Goal: Task Accomplishment & Management: Use online tool/utility

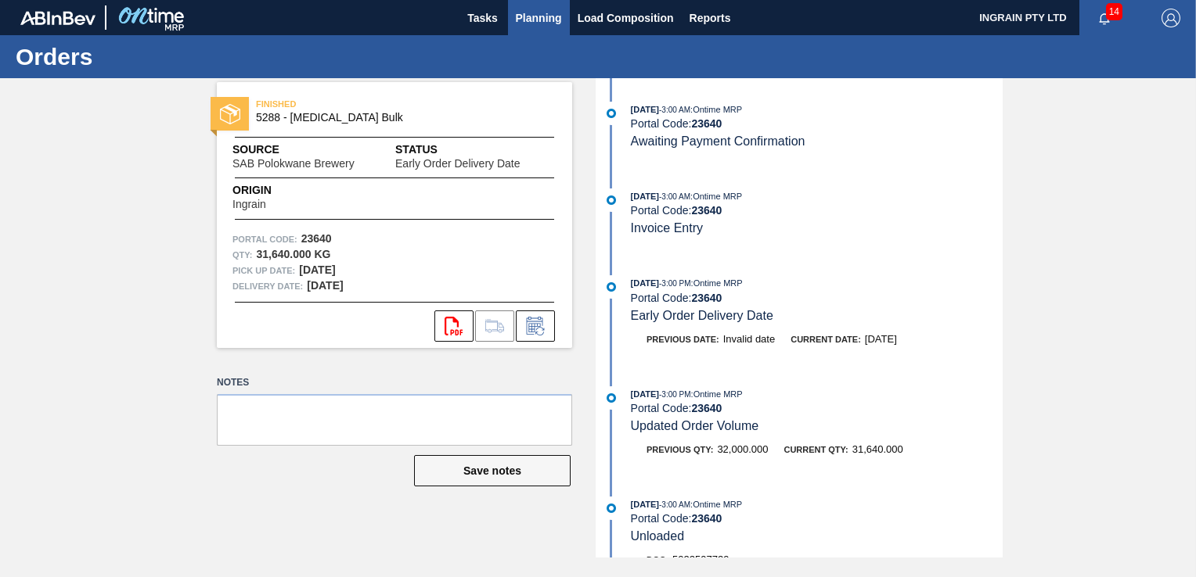
click at [545, 15] on span "Planning" at bounding box center [539, 18] width 46 height 19
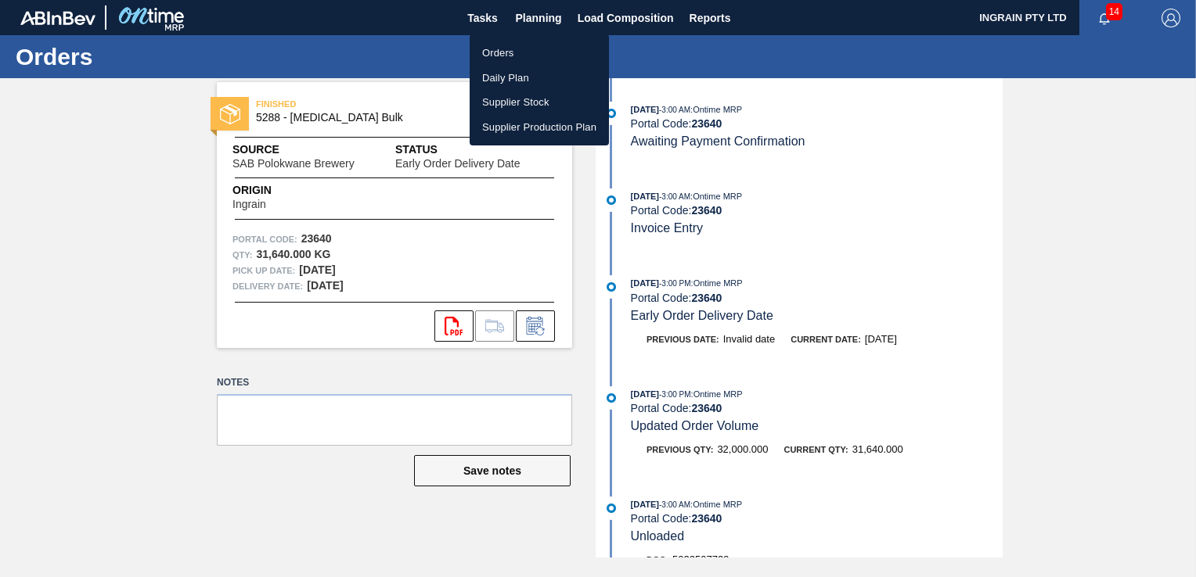
drag, startPoint x: 497, startPoint y: 54, endPoint x: 540, endPoint y: 57, distance: 43.2
click at [497, 54] on li "Orders" at bounding box center [538, 53] width 139 height 25
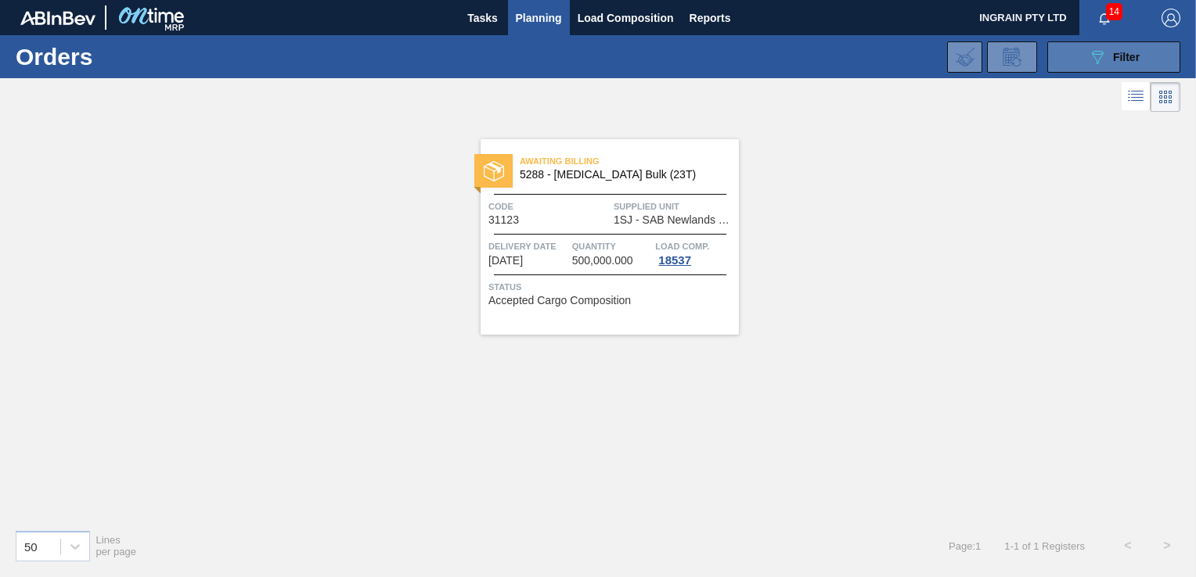
click at [1123, 49] on div "089F7B8B-B2A5-4AFE-B5C0-19BA573D28AC Filter" at bounding box center [1114, 57] width 52 height 19
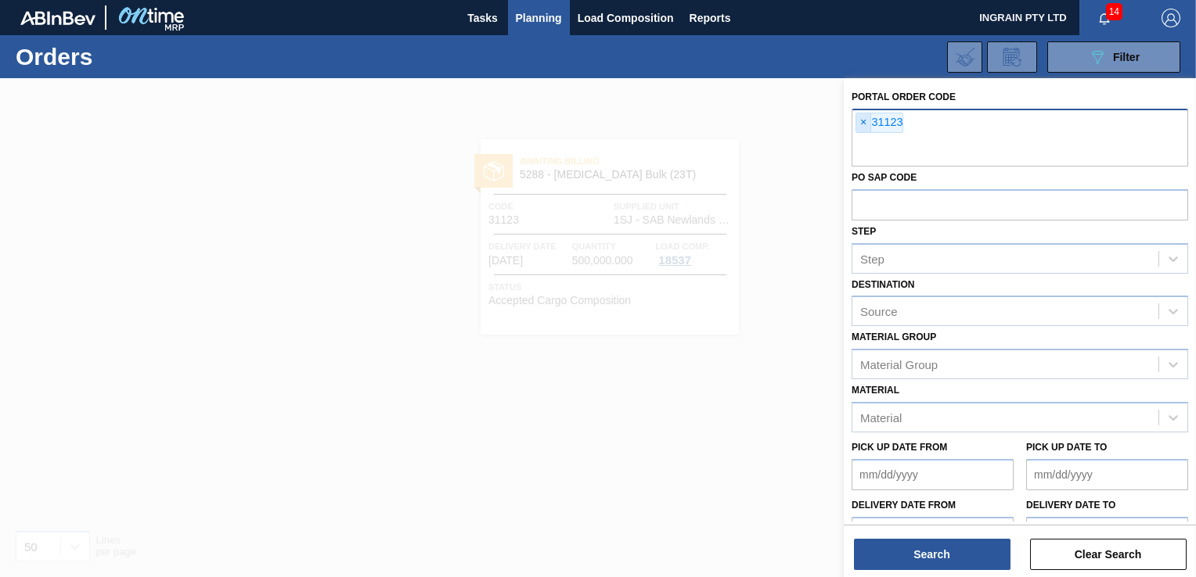
click at [862, 122] on span "×" at bounding box center [863, 122] width 15 height 19
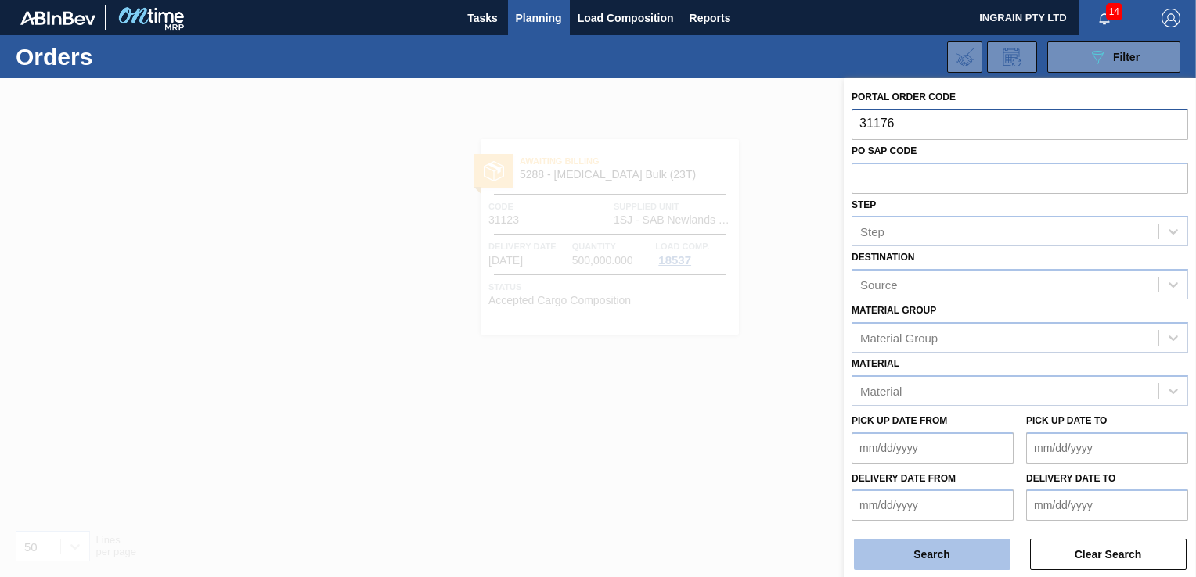
type input "31176"
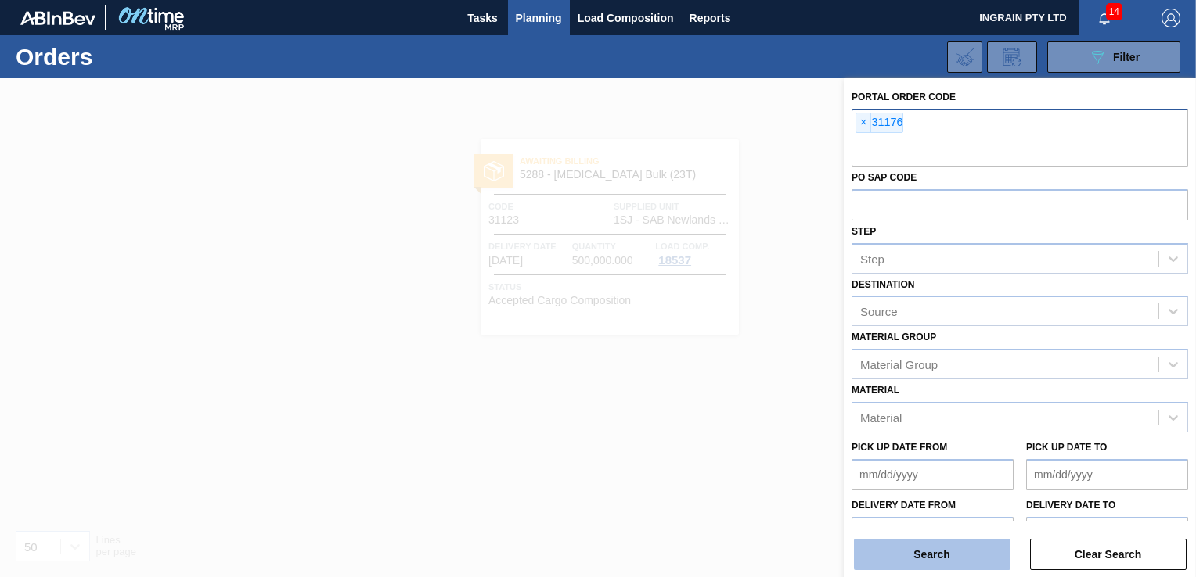
click at [947, 559] on button "Search" at bounding box center [932, 554] width 156 height 31
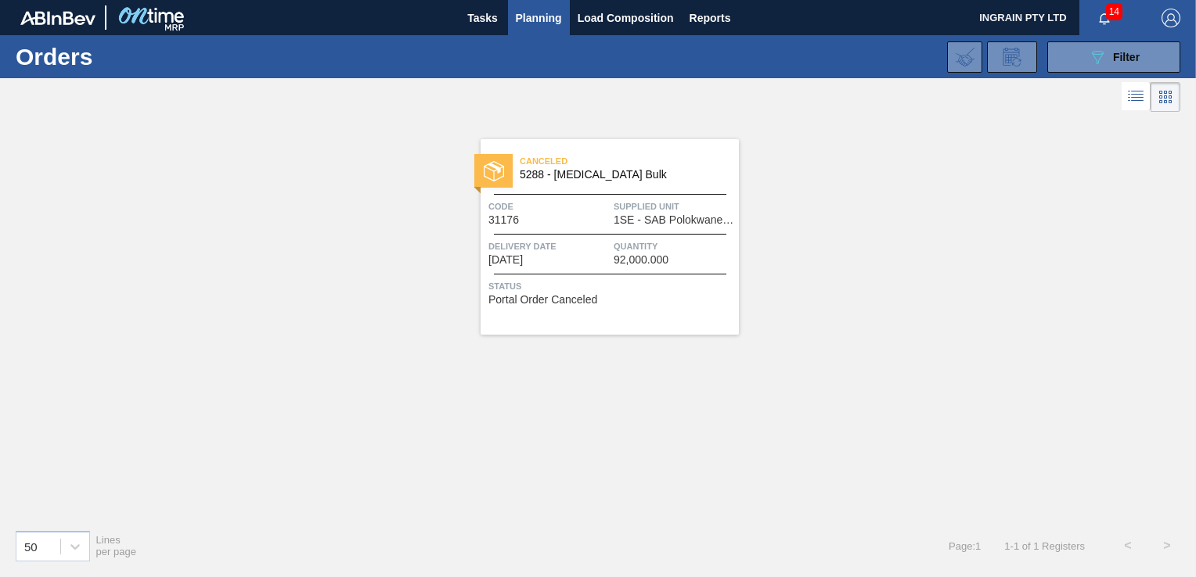
click at [703, 207] on span "Supplied Unit" at bounding box center [673, 207] width 121 height 16
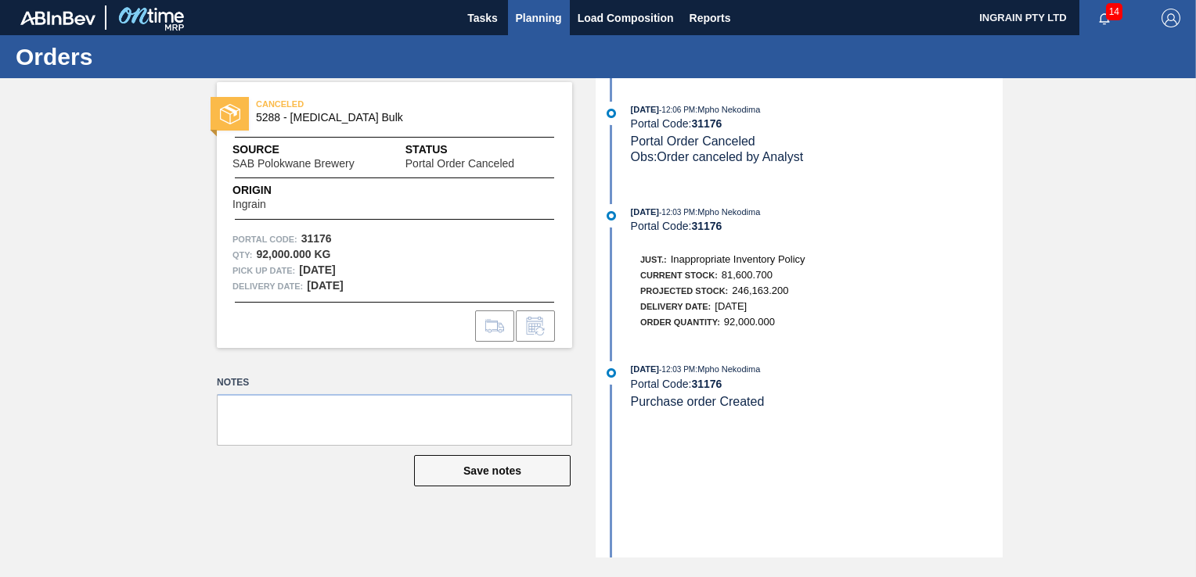
click at [541, 20] on span "Planning" at bounding box center [539, 18] width 46 height 19
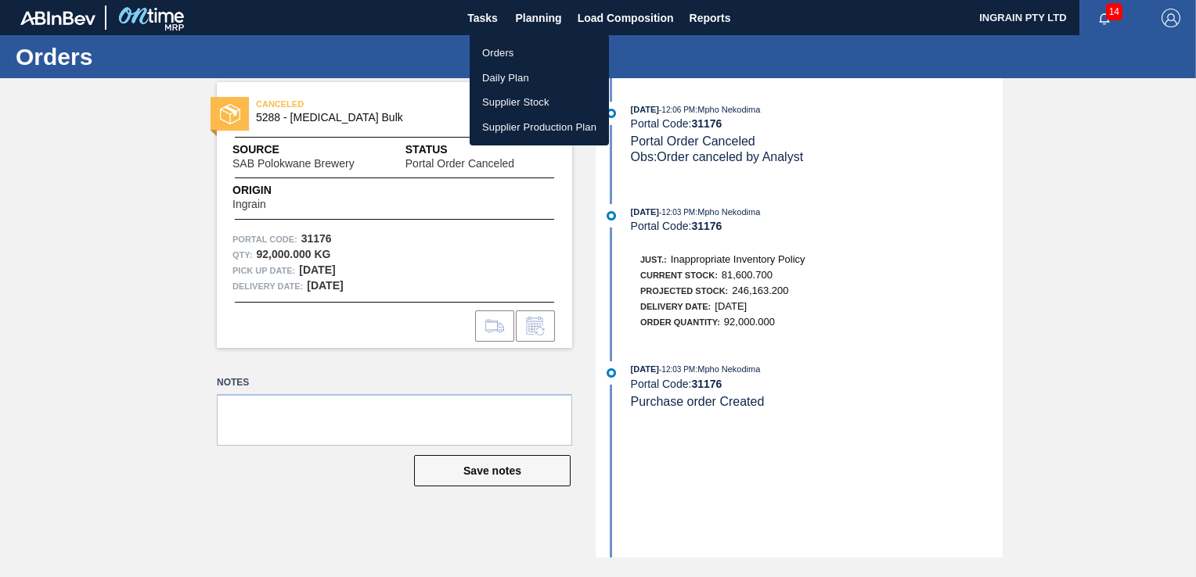
click at [497, 51] on li "Orders" at bounding box center [538, 53] width 139 height 25
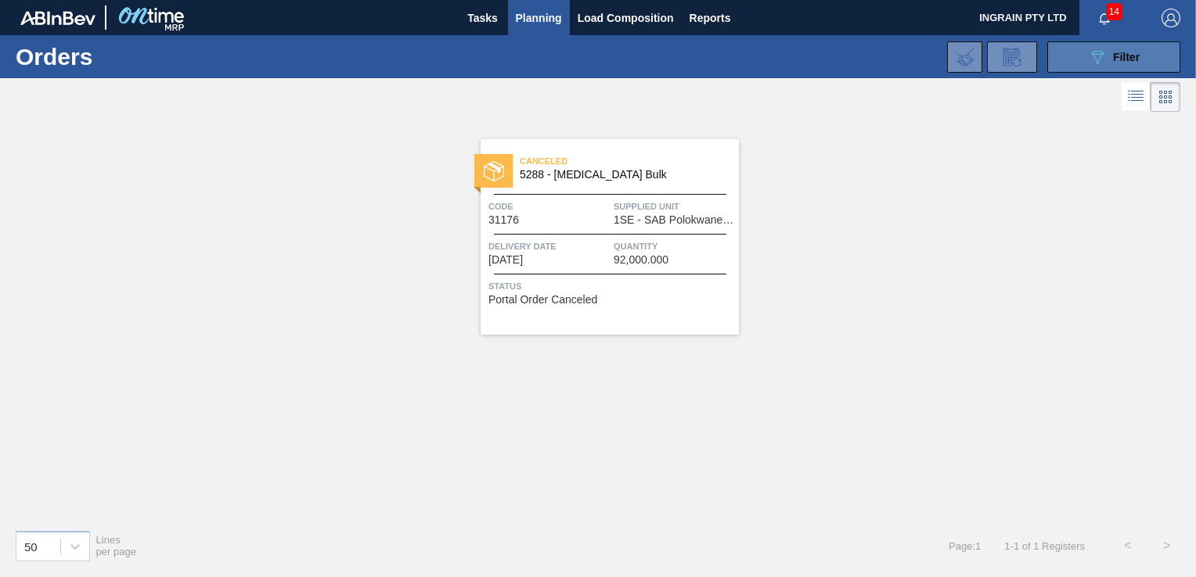
click at [1105, 63] on icon "089F7B8B-B2A5-4AFE-B5C0-19BA573D28AC" at bounding box center [1097, 57] width 19 height 19
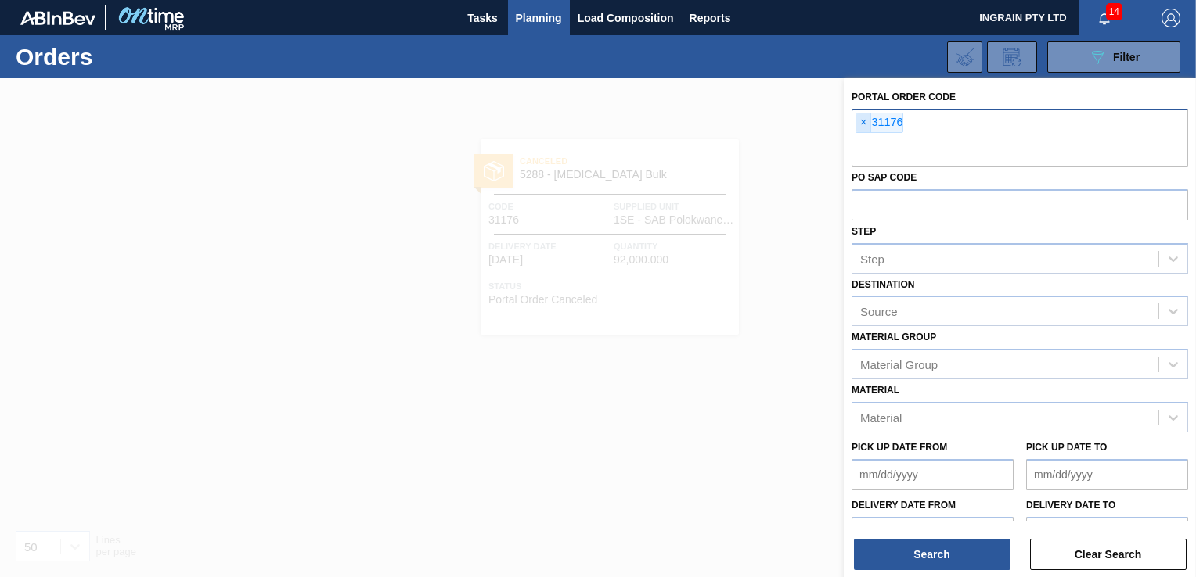
click at [858, 118] on span "×" at bounding box center [863, 122] width 15 height 19
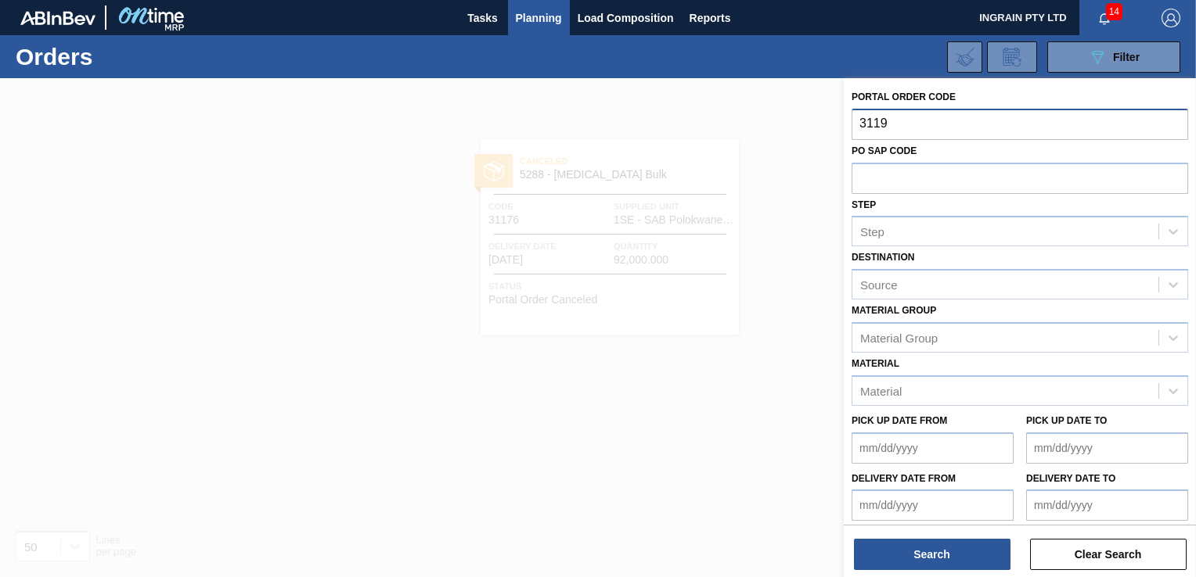
type input "31196"
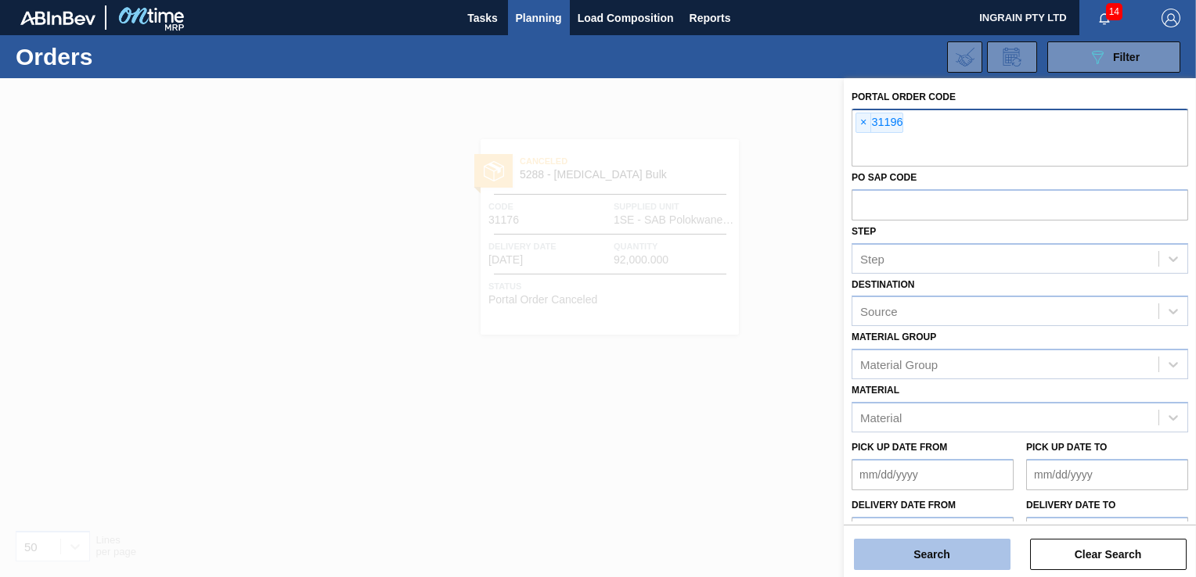
click at [929, 556] on button "Search" at bounding box center [932, 554] width 156 height 31
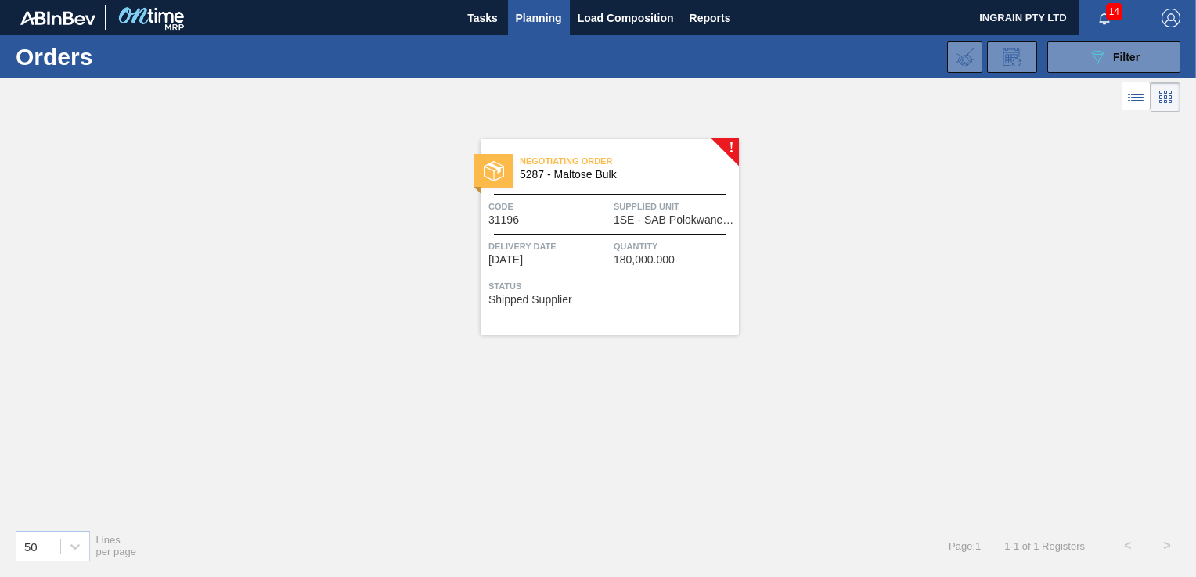
click at [589, 208] on span "Code" at bounding box center [548, 207] width 121 height 16
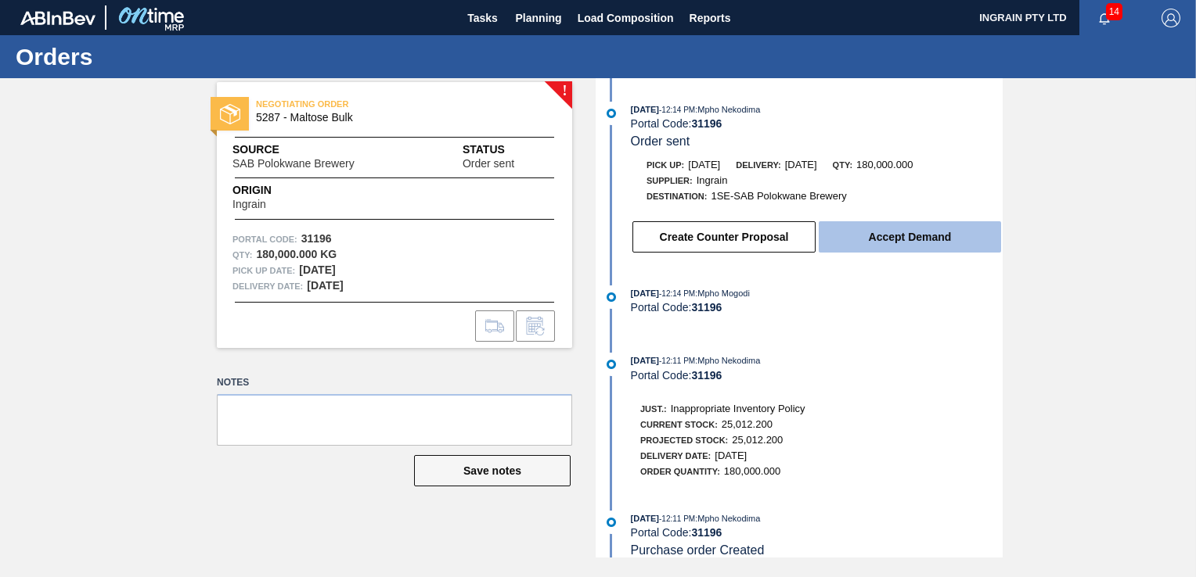
click at [914, 236] on button "Accept Demand" at bounding box center [909, 236] width 182 height 31
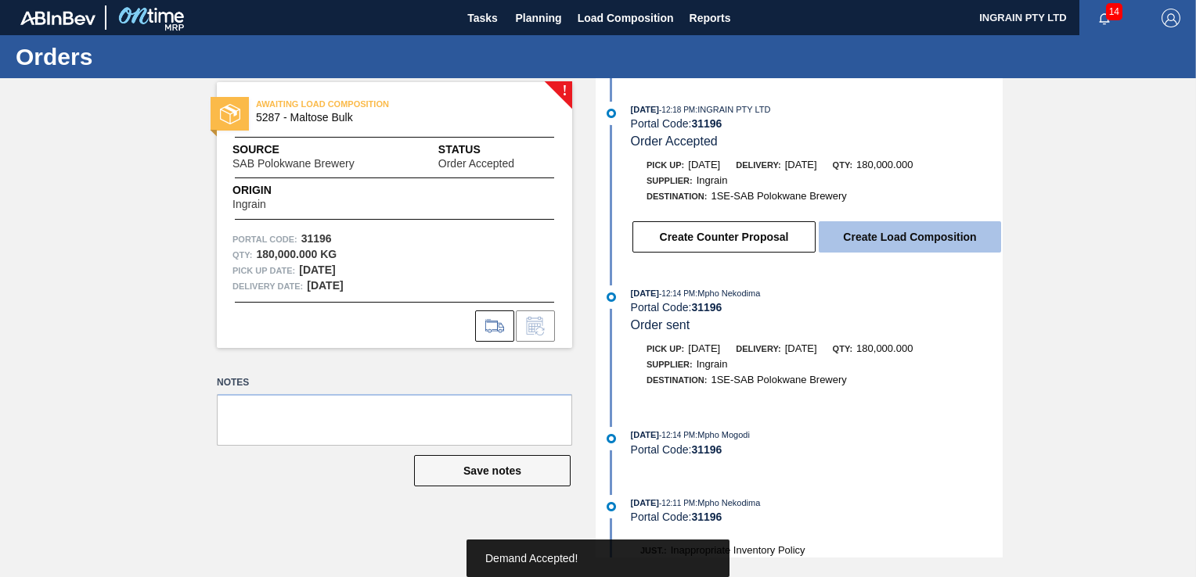
click at [912, 239] on button "Create Load Composition" at bounding box center [909, 236] width 182 height 31
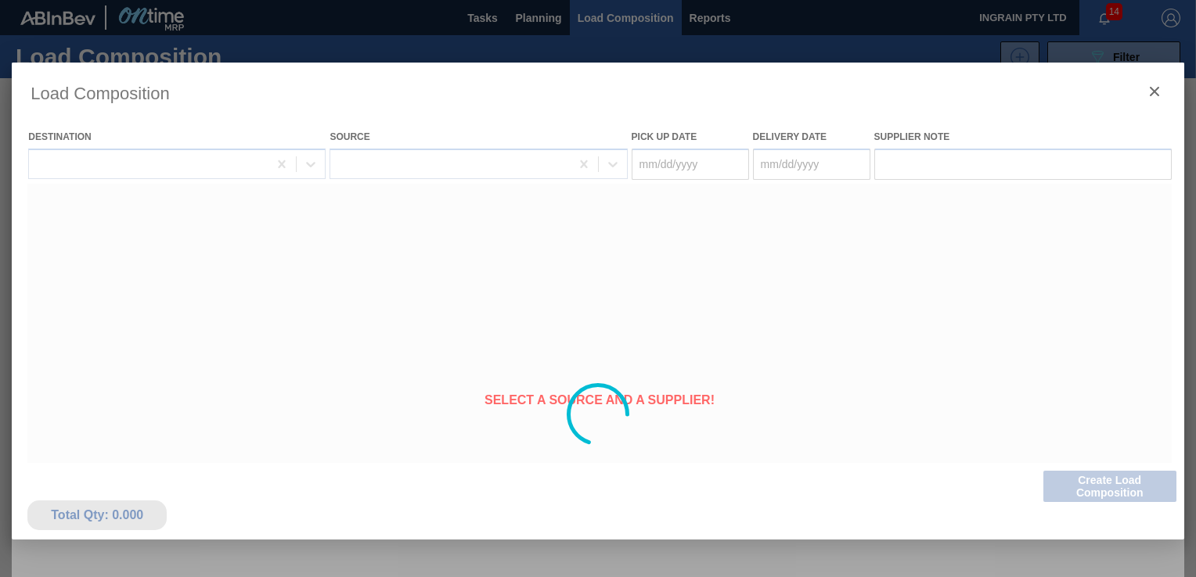
type Date "[DATE]"
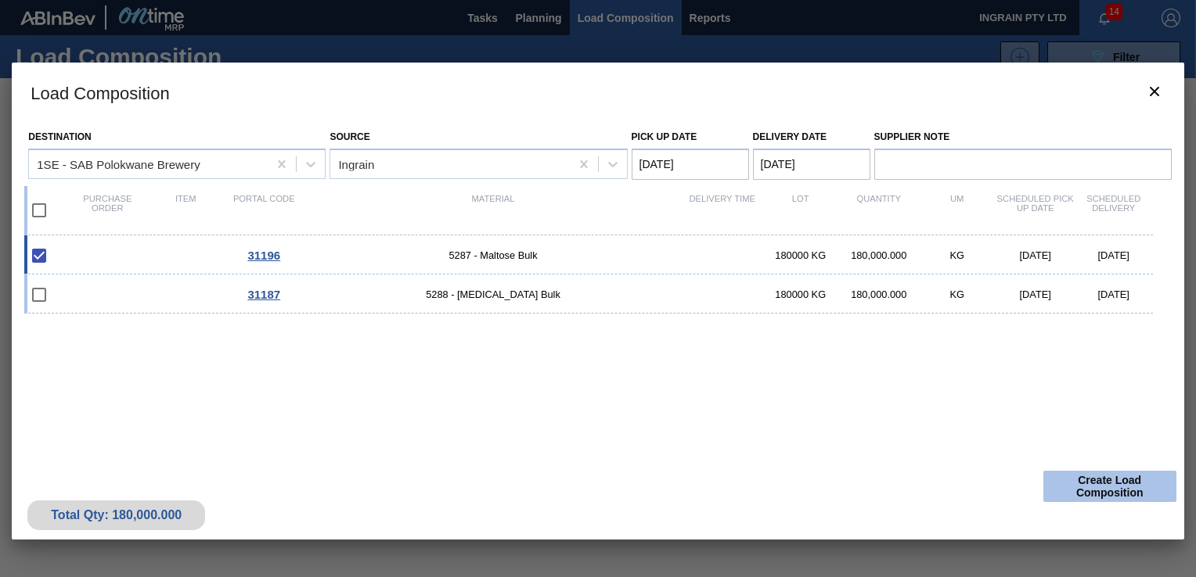
click at [1138, 482] on button "Create Load Composition" at bounding box center [1109, 486] width 133 height 31
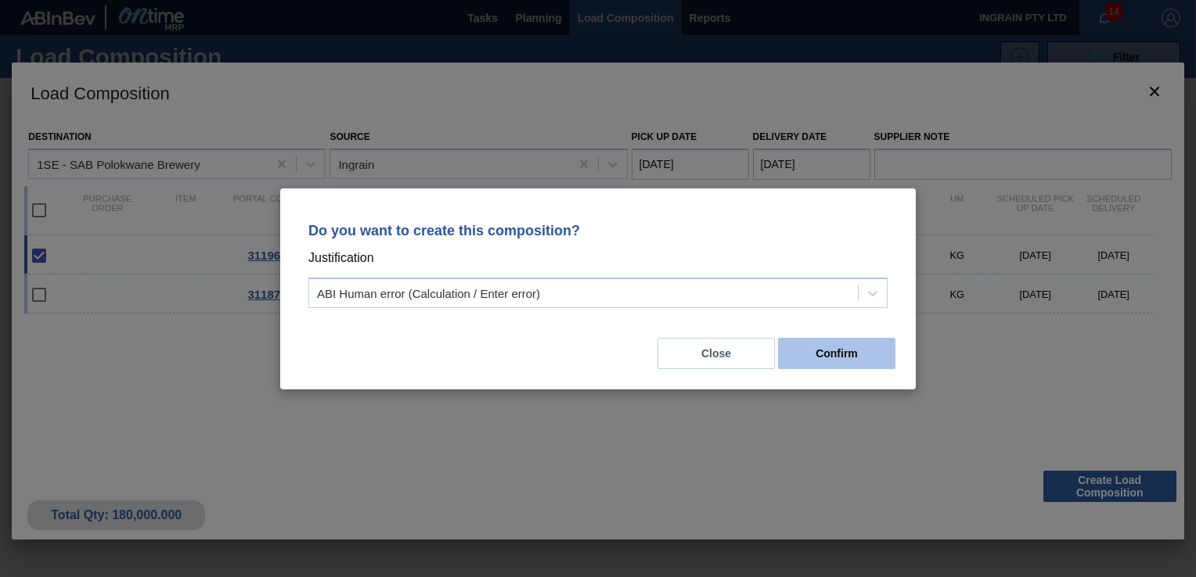
click at [842, 355] on button "Confirm" at bounding box center [836, 353] width 117 height 31
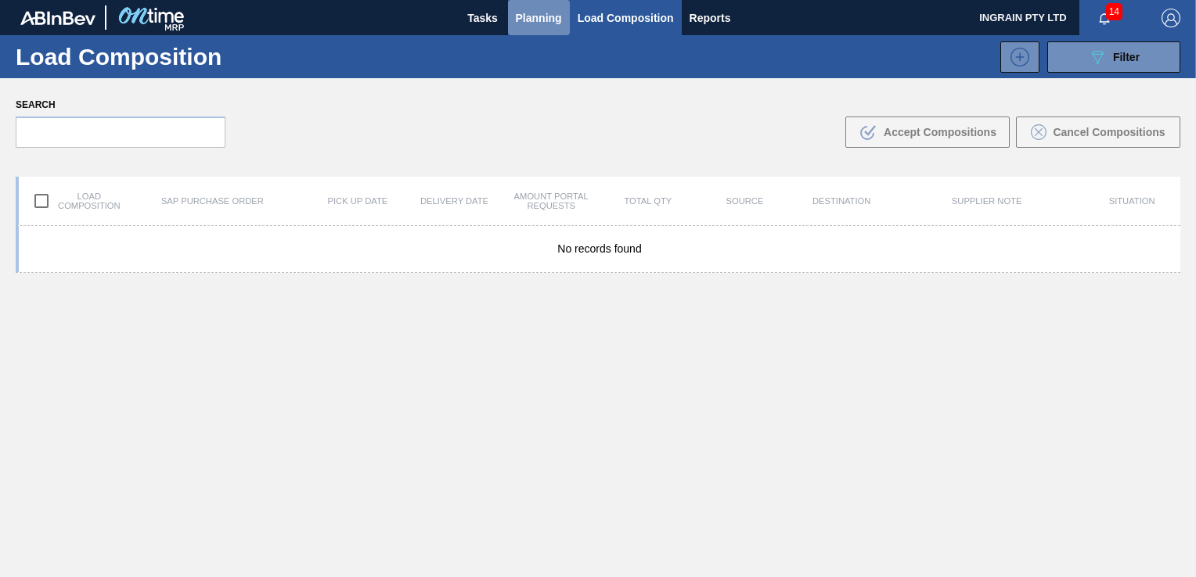
click at [538, 17] on span "Planning" at bounding box center [539, 18] width 46 height 19
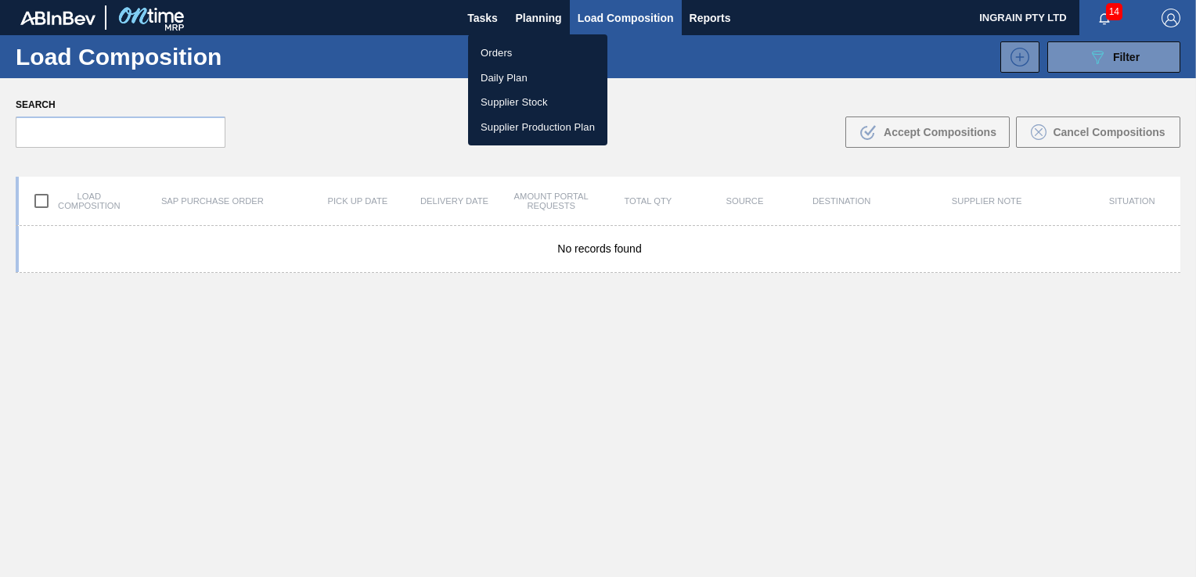
click at [1082, 51] on div at bounding box center [598, 288] width 1196 height 577
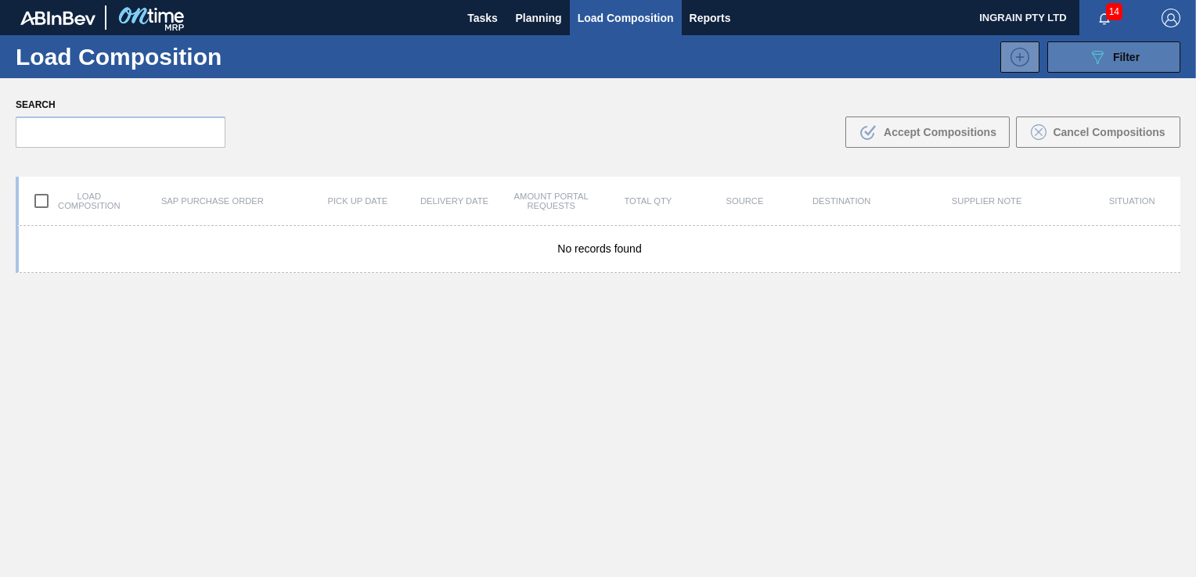
click at [1077, 56] on button "089F7B8B-B2A5-4AFE-B5C0-19BA573D28AC Filter" at bounding box center [1113, 56] width 133 height 31
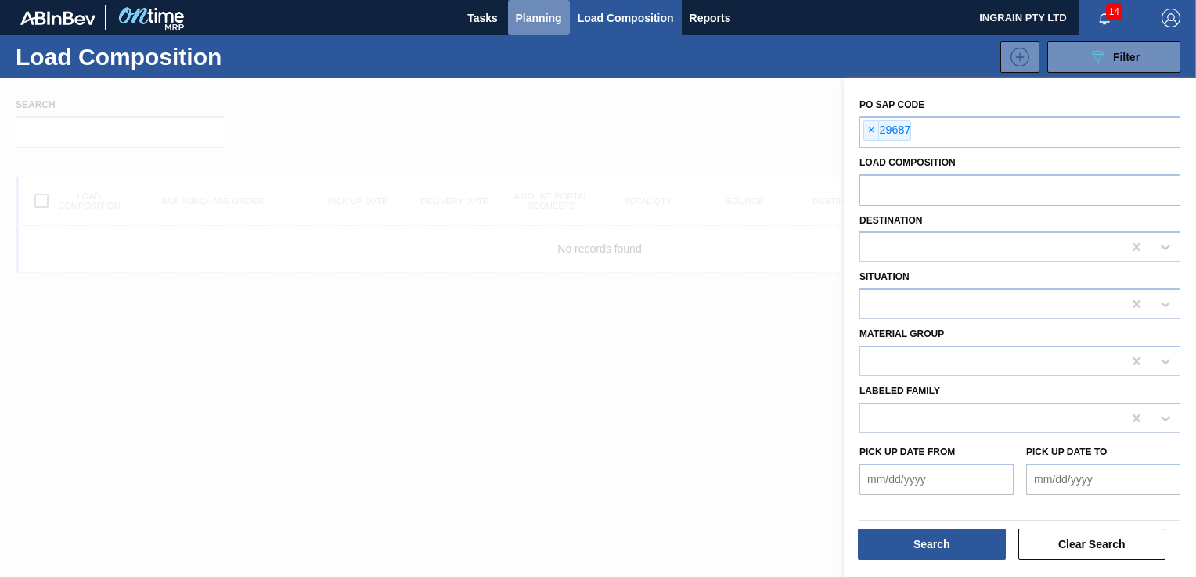
click at [522, 23] on span "Planning" at bounding box center [539, 18] width 46 height 19
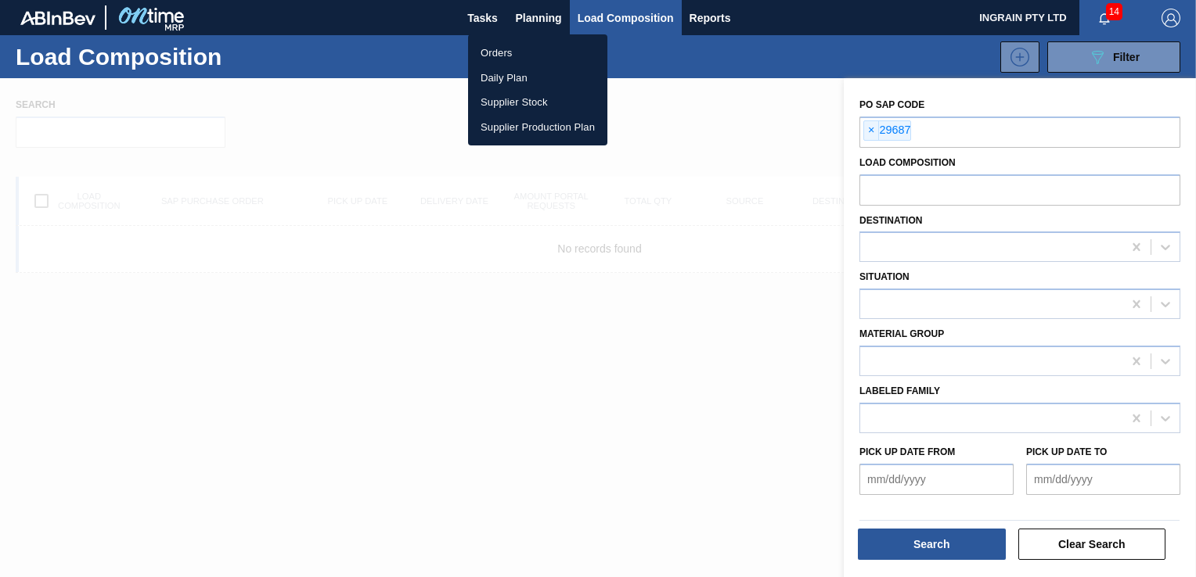
click at [503, 45] on li "Orders" at bounding box center [537, 53] width 139 height 25
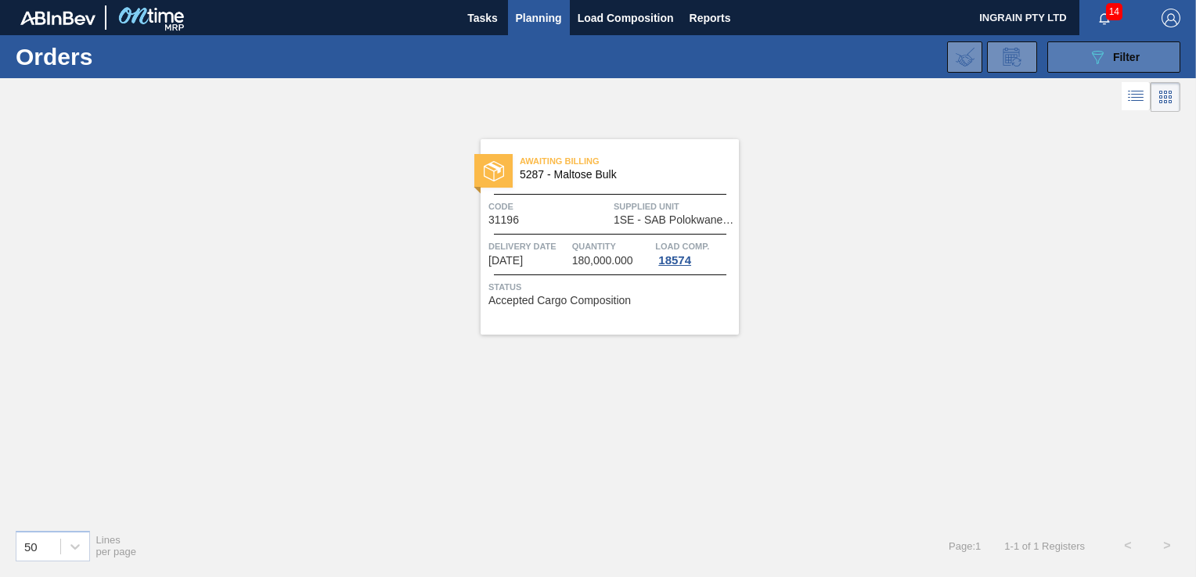
click at [1078, 41] on button "089F7B8B-B2A5-4AFE-B5C0-19BA573D28AC Filter" at bounding box center [1113, 56] width 133 height 31
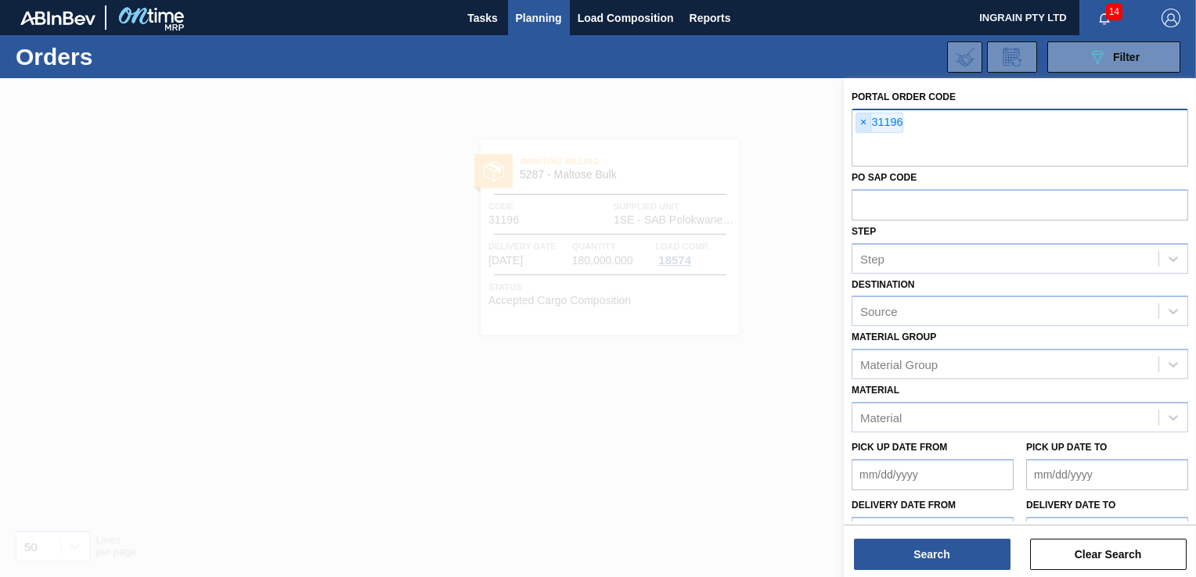
click at [858, 117] on span "×" at bounding box center [863, 122] width 15 height 19
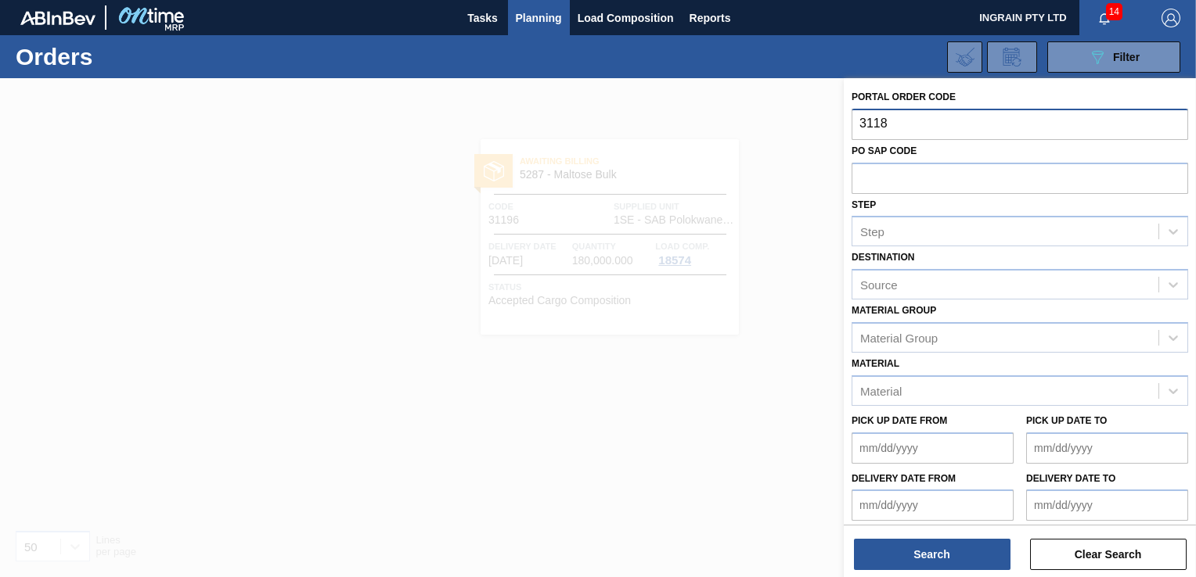
type input "31187"
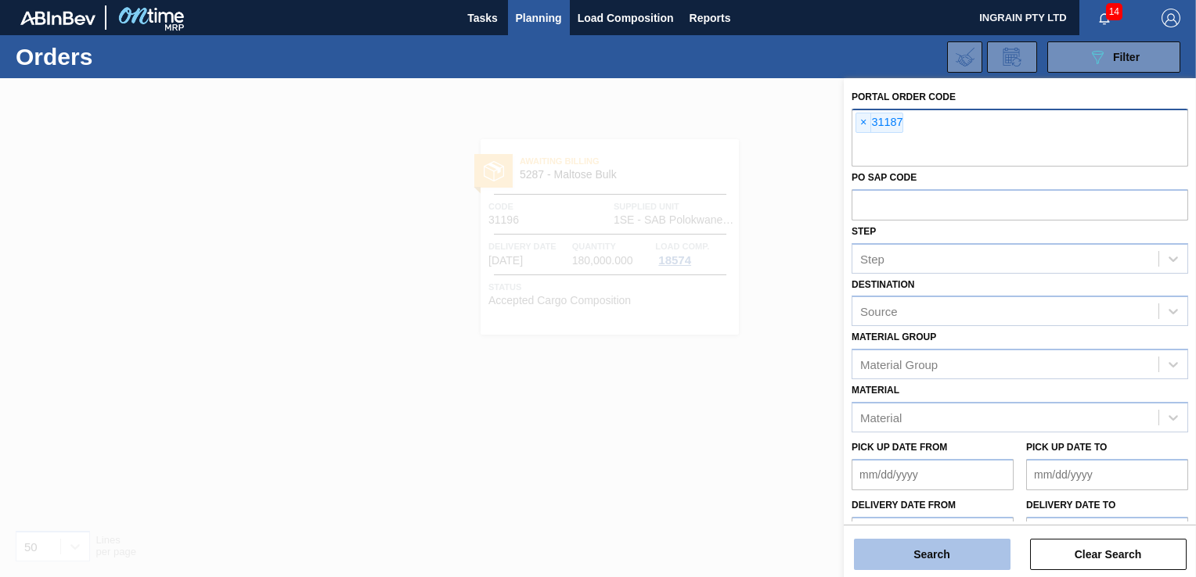
click at [951, 556] on button "Search" at bounding box center [932, 554] width 156 height 31
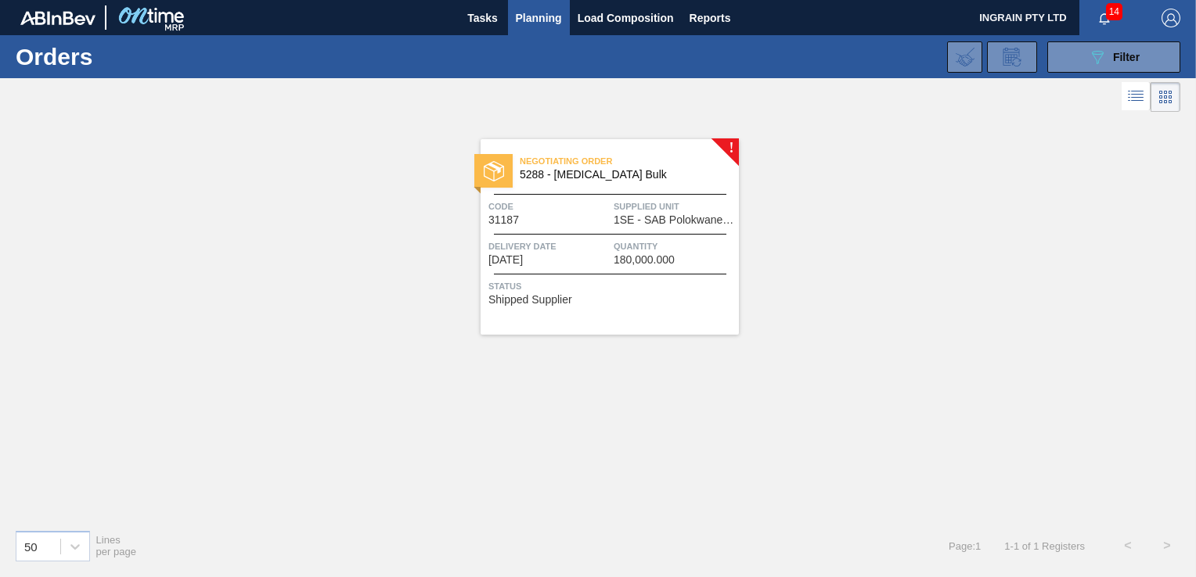
click at [673, 215] on span "1SE - SAB Polokwane Brewery" at bounding box center [673, 220] width 121 height 12
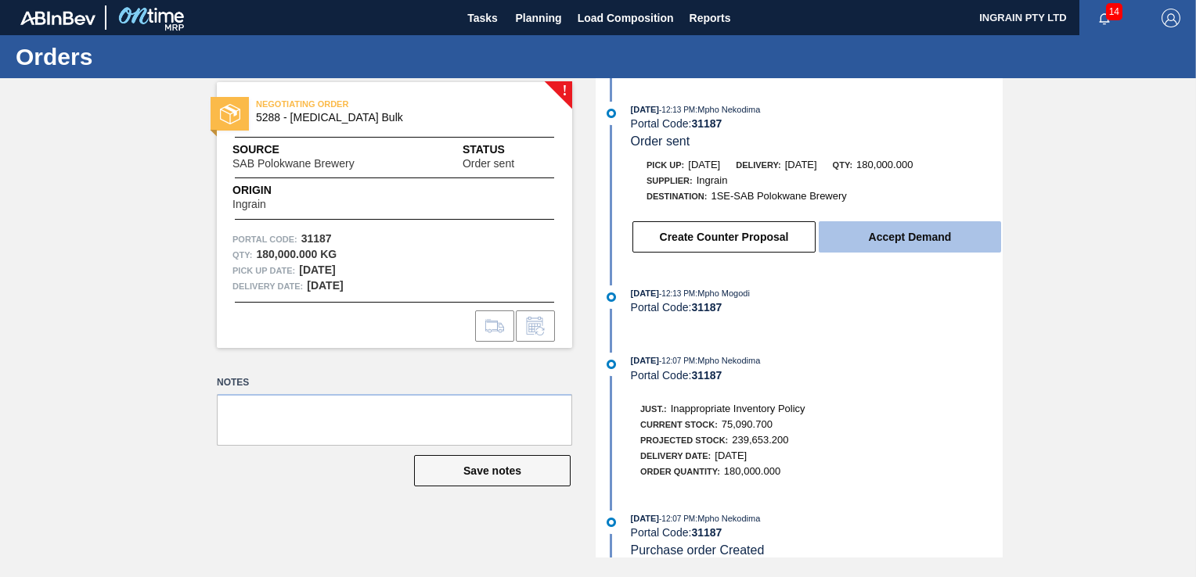
click at [917, 237] on button "Accept Demand" at bounding box center [909, 236] width 182 height 31
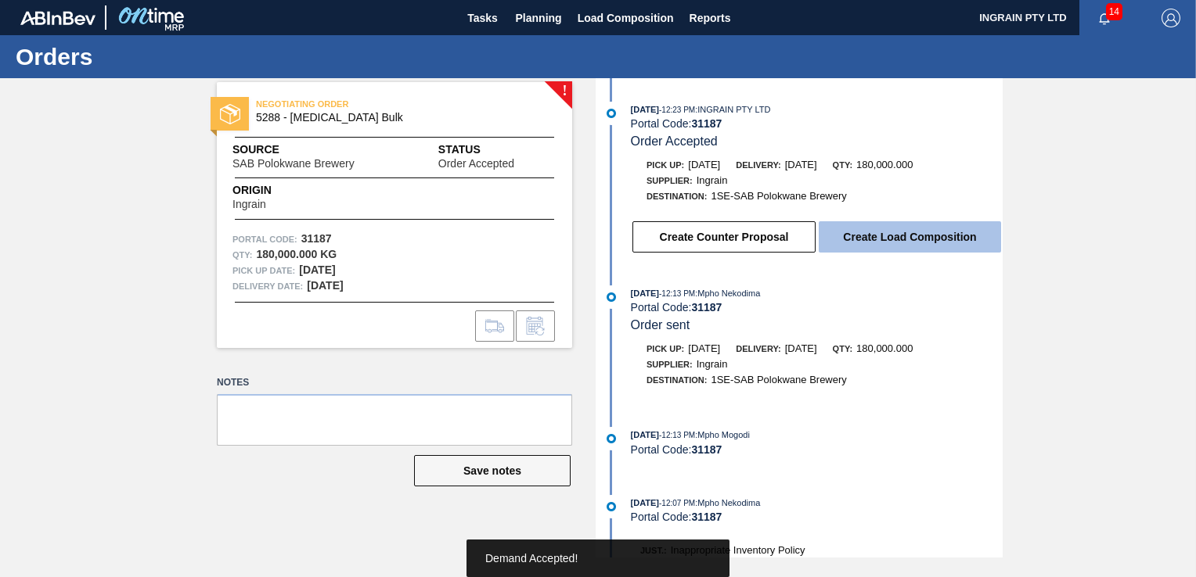
click at [898, 236] on button "Create Load Composition" at bounding box center [909, 236] width 182 height 31
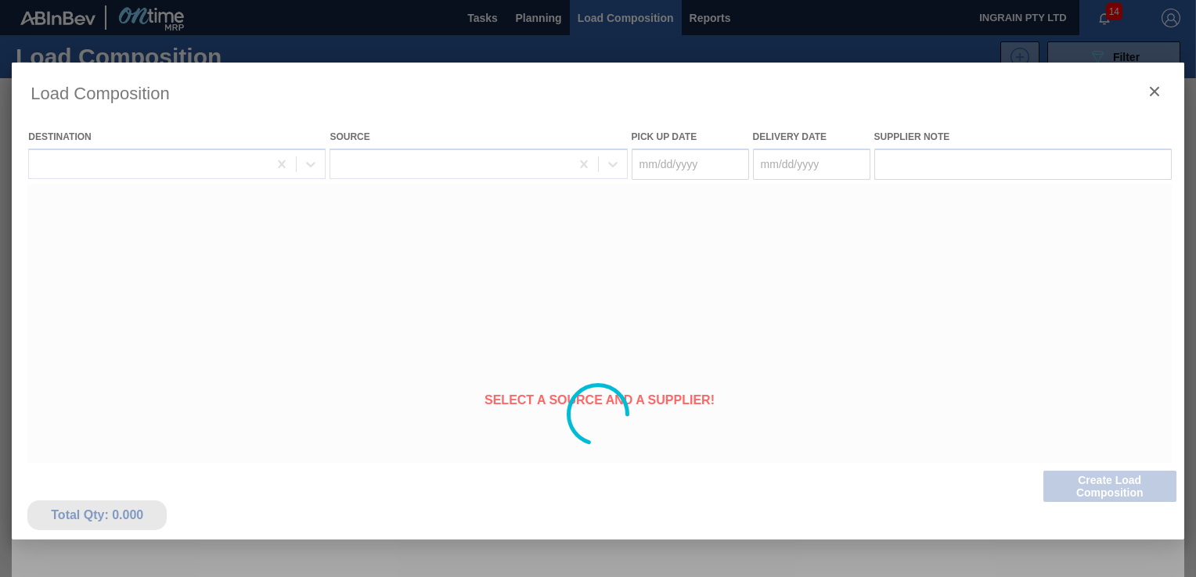
type Date "[DATE]"
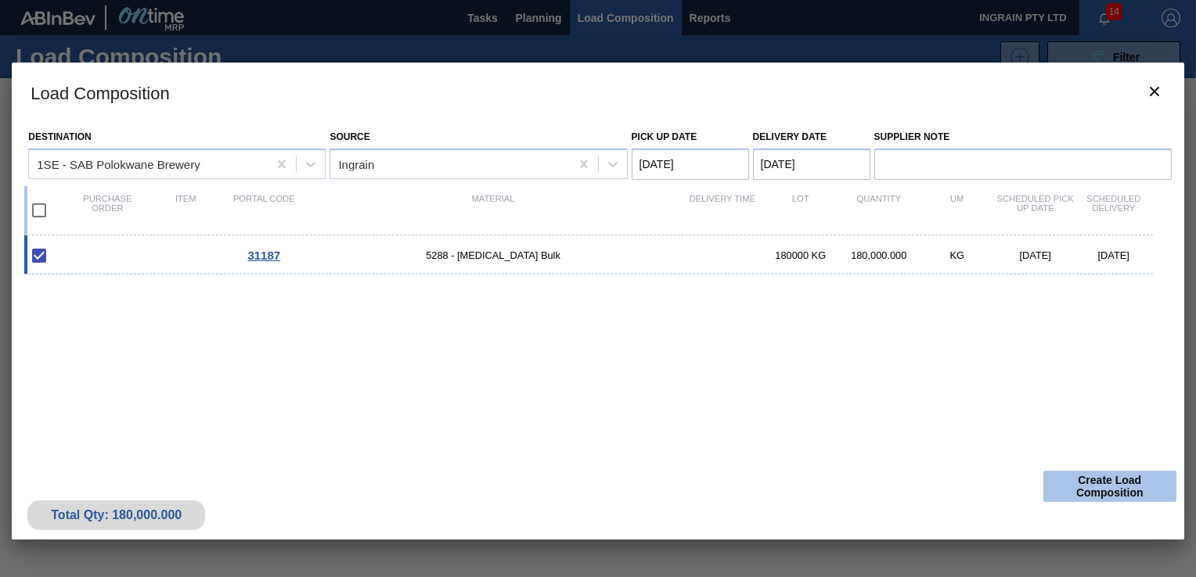
click at [1125, 481] on button "Create Load Composition" at bounding box center [1109, 486] width 133 height 31
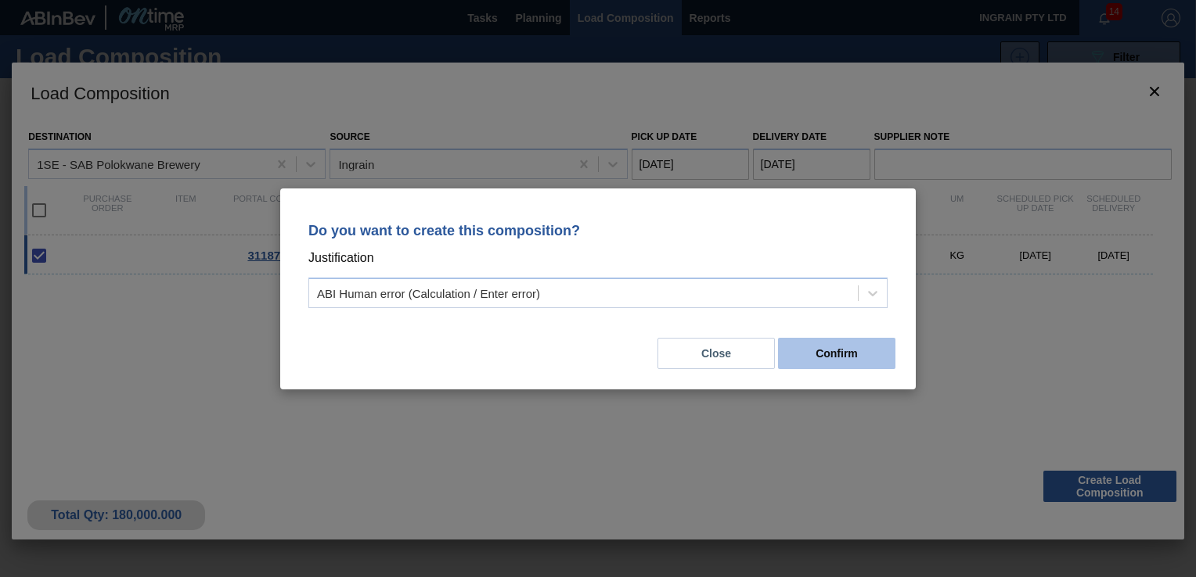
click at [836, 349] on button "Confirm" at bounding box center [836, 353] width 117 height 31
